Goal: Transaction & Acquisition: Purchase product/service

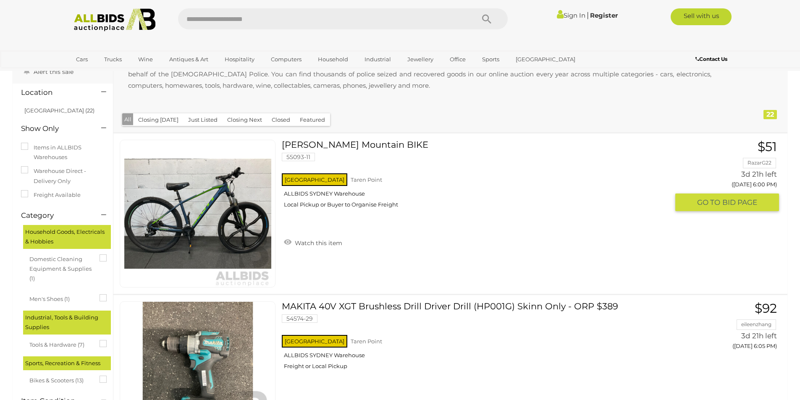
scroll to position [42, 0]
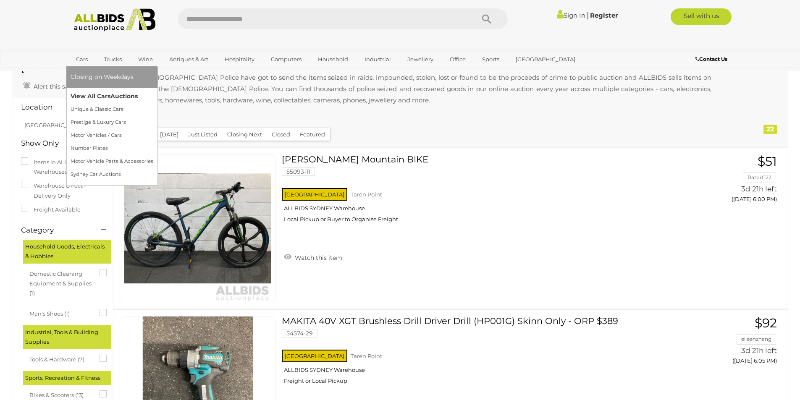
click at [106, 93] on link "View All Cars Auctions" at bounding box center [112, 96] width 83 height 13
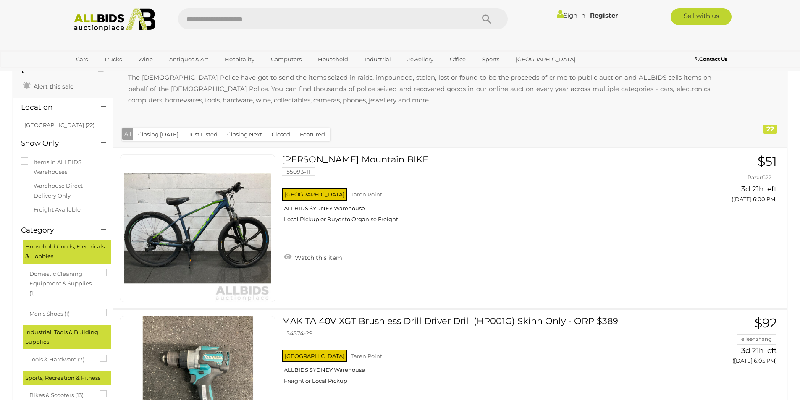
scroll to position [42, 0]
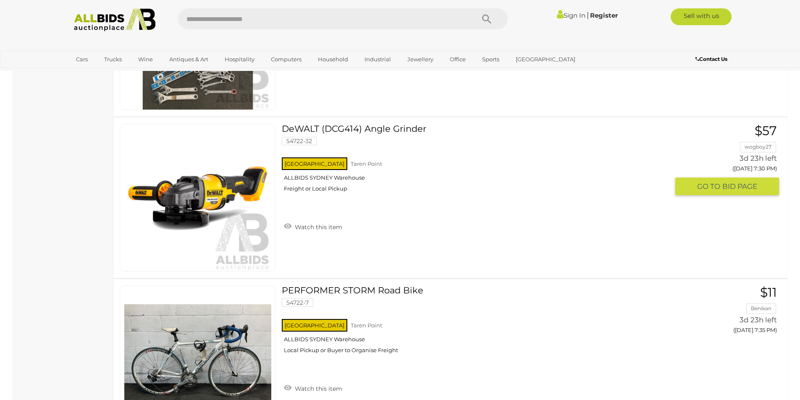
scroll to position [3319, 0]
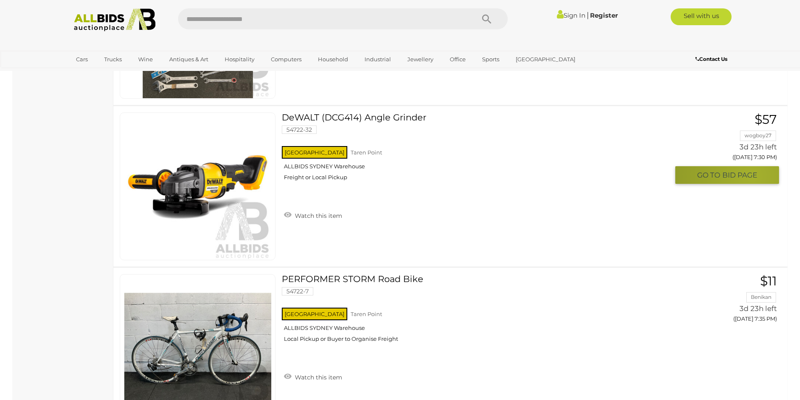
click at [752, 175] on span "BID PAGE" at bounding box center [740, 176] width 35 height 10
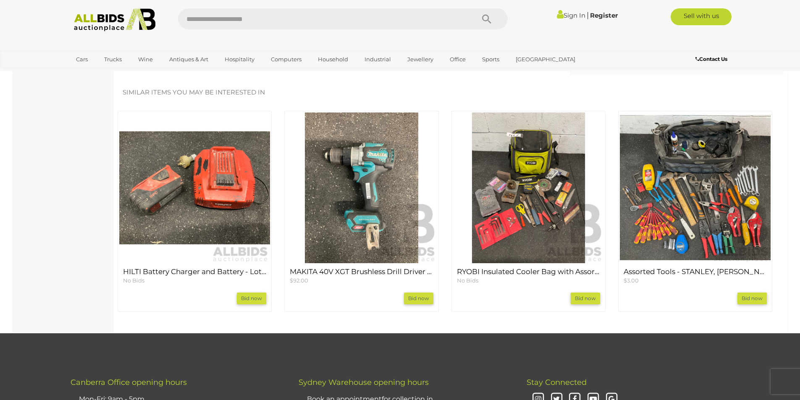
scroll to position [672, 0]
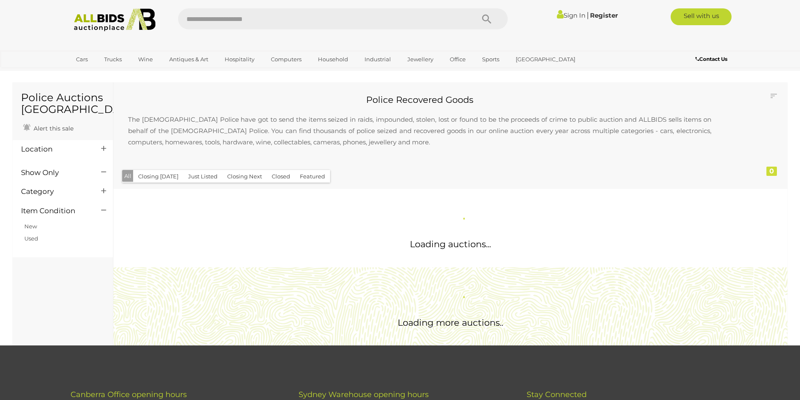
scroll to position [331, 0]
